Goal: Check status: Check status

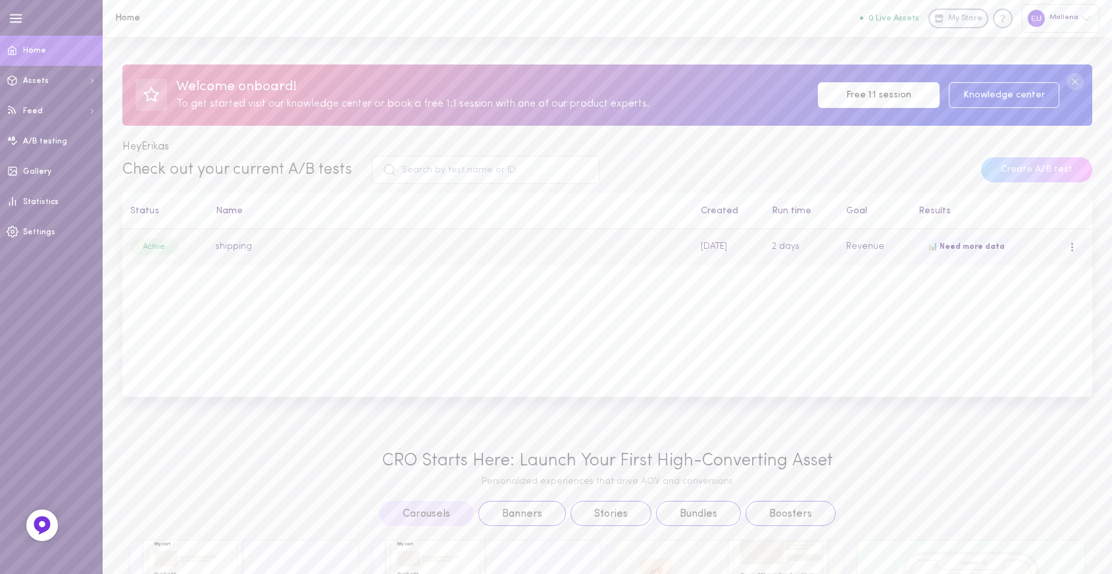
click at [412, 256] on td "shipping" at bounding box center [450, 247] width 485 height 36
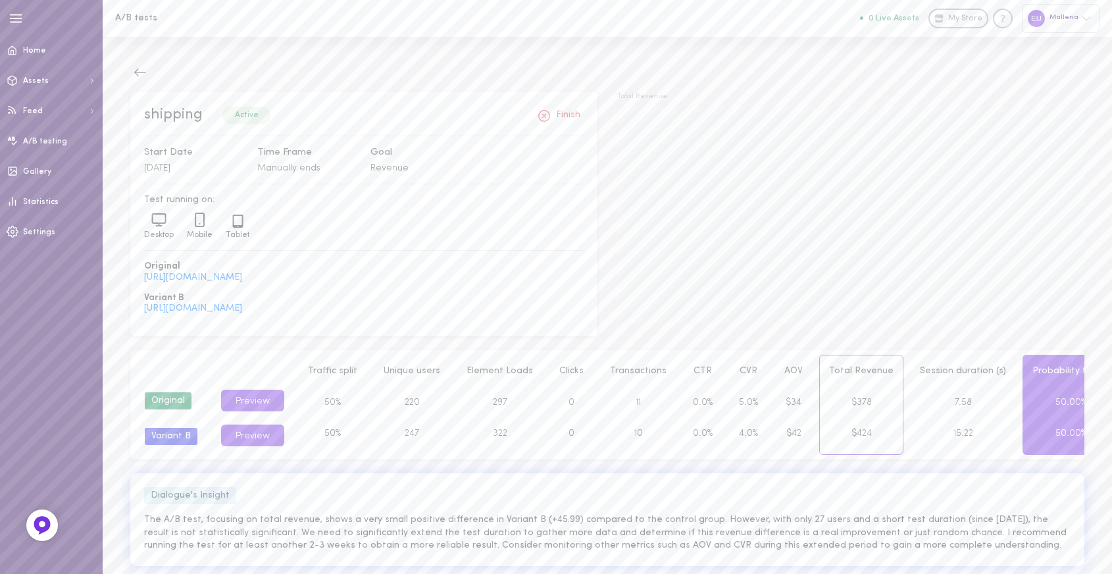
scroll to position [20, 0]
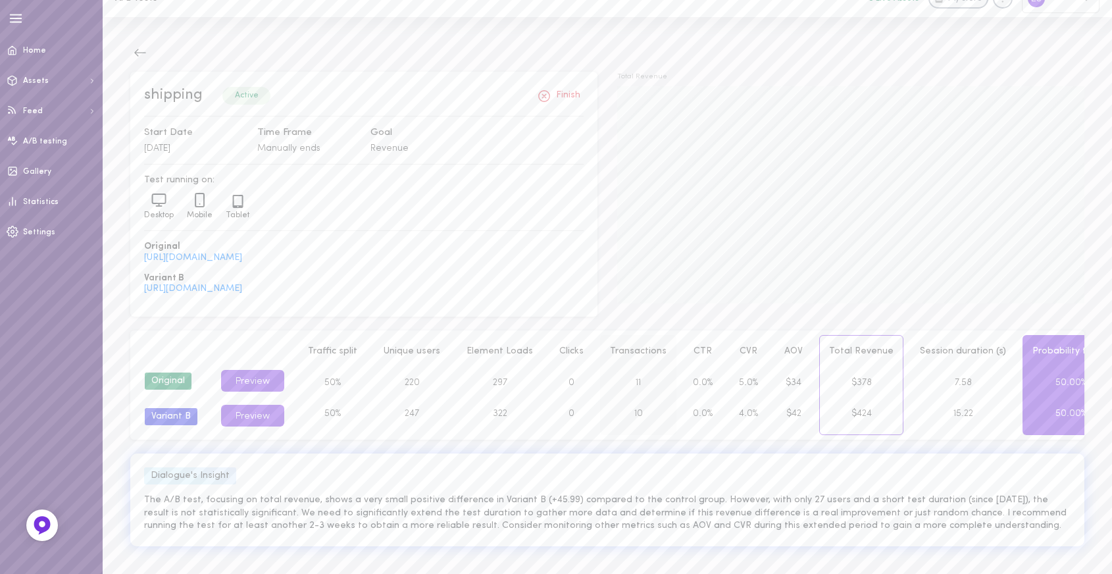
click at [630, 423] on div "10" at bounding box center [638, 414] width 75 height 32
click at [627, 384] on div "11" at bounding box center [638, 383] width 75 height 32
click at [739, 386] on span "5.0%" at bounding box center [748, 383] width 19 height 10
click at [820, 384] on div "$378" at bounding box center [861, 383] width 83 height 32
click at [730, 412] on div "4.0%" at bounding box center [749, 414] width 38 height 32
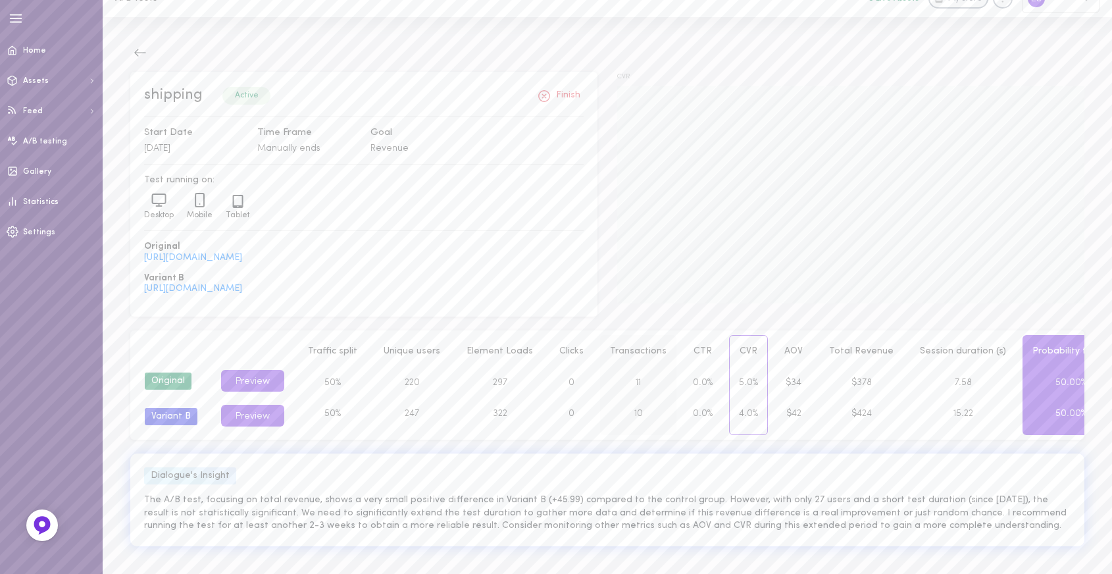
click at [651, 382] on div "11" at bounding box center [638, 383] width 75 height 32
click at [519, 419] on div "322" at bounding box center [499, 414] width 85 height 32
click at [669, 437] on div "Group Original Variant B Preview Preview Preview Traffic split 50% 50% Unique u…" at bounding box center [607, 384] width 954 height 109
click at [592, 324] on div "shipping Active Finish Start Date [DATE] Time Frame Manually ends Goal Revenue …" at bounding box center [363, 199] width 487 height 255
click at [706, 390] on div "CTR 0.0% 0.0%" at bounding box center [703, 385] width 46 height 100
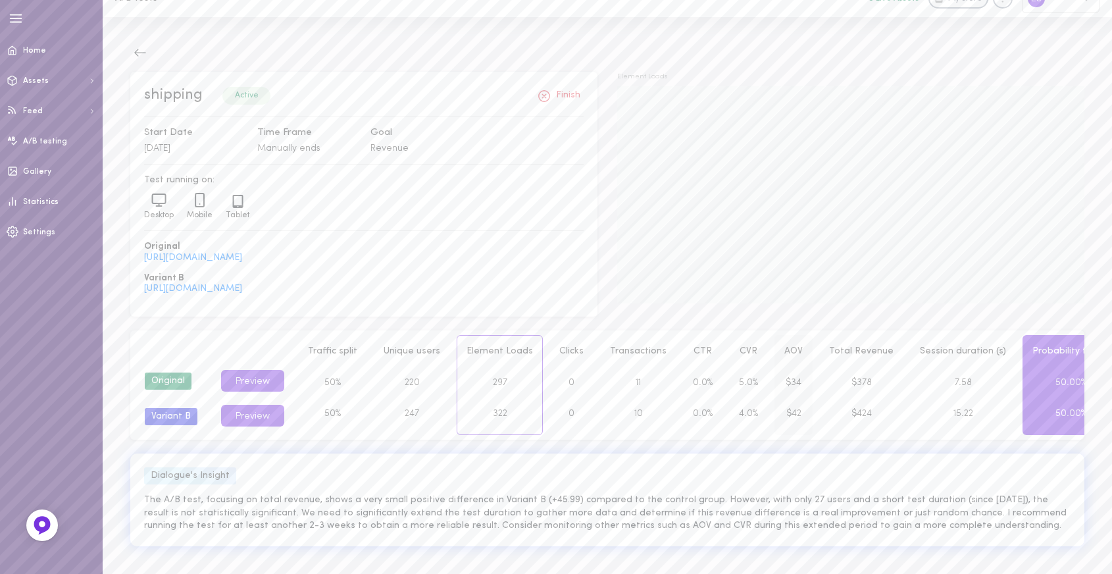
click at [787, 399] on div "$42" at bounding box center [793, 414] width 37 height 32
click at [696, 398] on div "0.0%" at bounding box center [703, 383] width 38 height 32
click at [347, 381] on div "50%" at bounding box center [333, 383] width 68 height 32
click at [521, 391] on div "297" at bounding box center [499, 383] width 85 height 32
click at [625, 401] on div "10" at bounding box center [638, 414] width 75 height 32
